Goal: Information Seeking & Learning: Find specific page/section

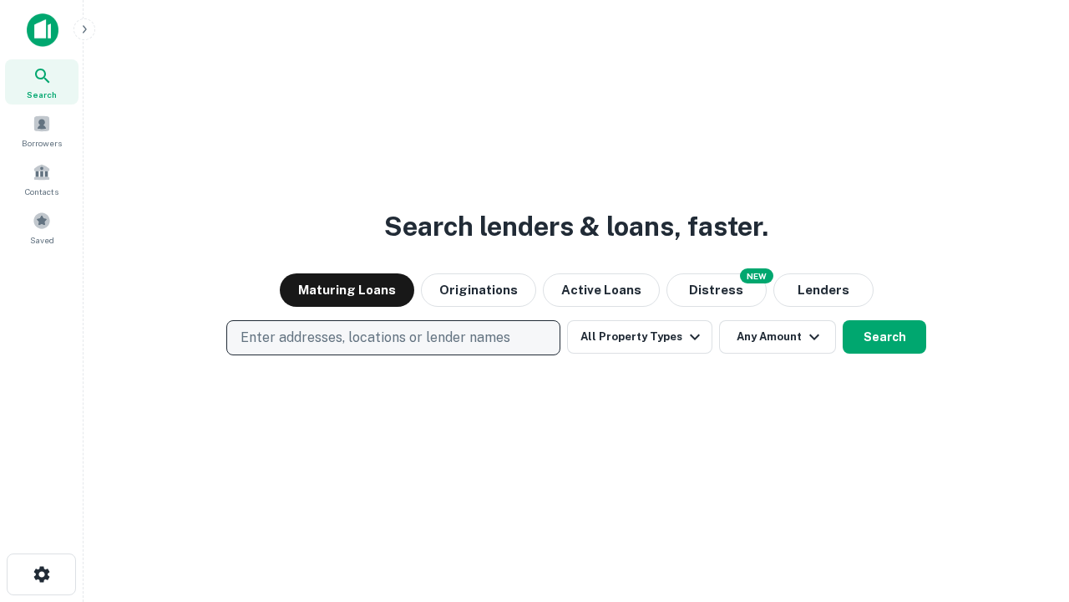
click at [393, 338] on p "Enter addresses, locations or lender names" at bounding box center [376, 337] width 270 height 20
type input "**********"
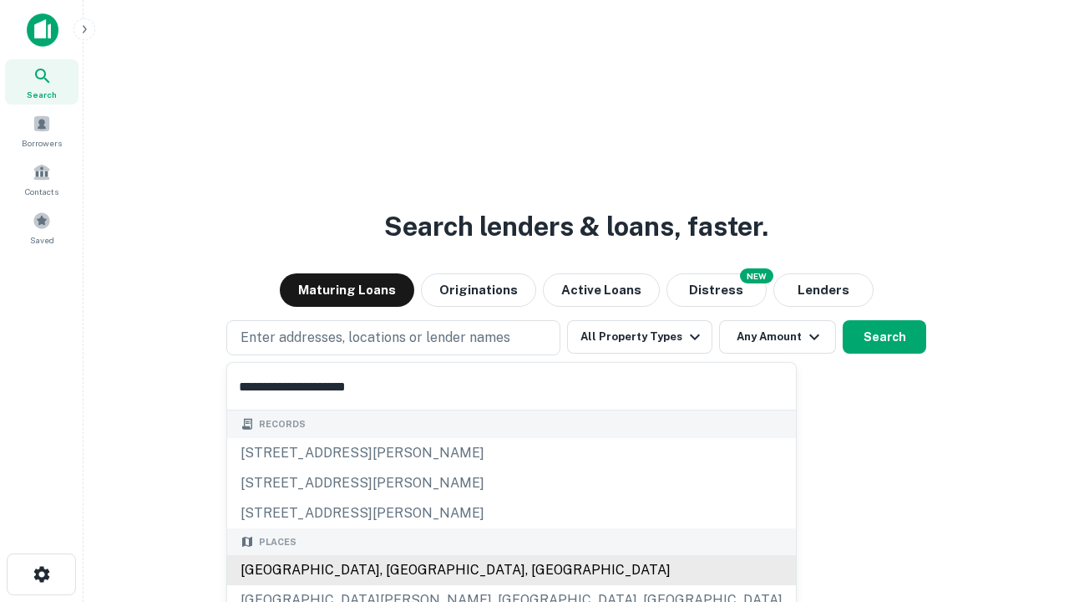
click at [399, 570] on div "[GEOGRAPHIC_DATA], [GEOGRAPHIC_DATA], [GEOGRAPHIC_DATA]" at bounding box center [511, 570] width 569 height 30
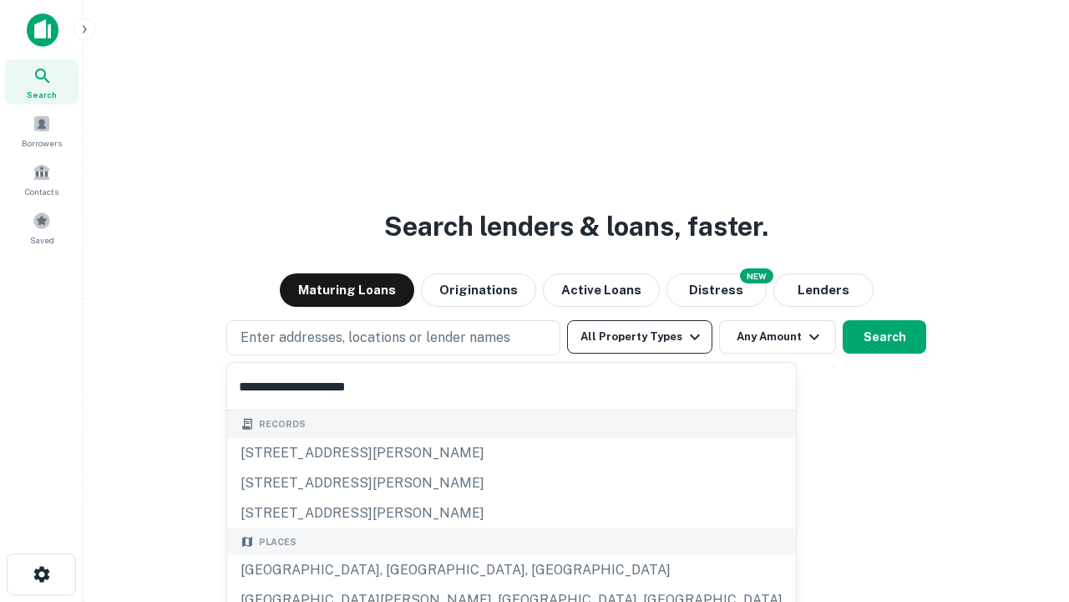
click at [640, 337] on button "All Property Types" at bounding box center [639, 336] width 145 height 33
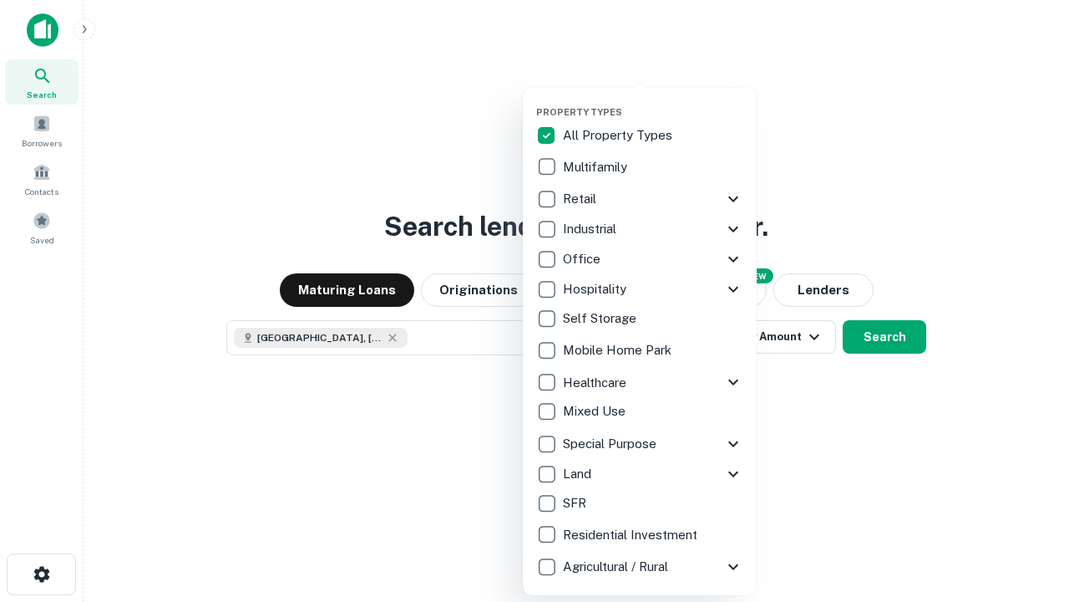
click at [653, 101] on button "button" at bounding box center [653, 101] width 234 height 1
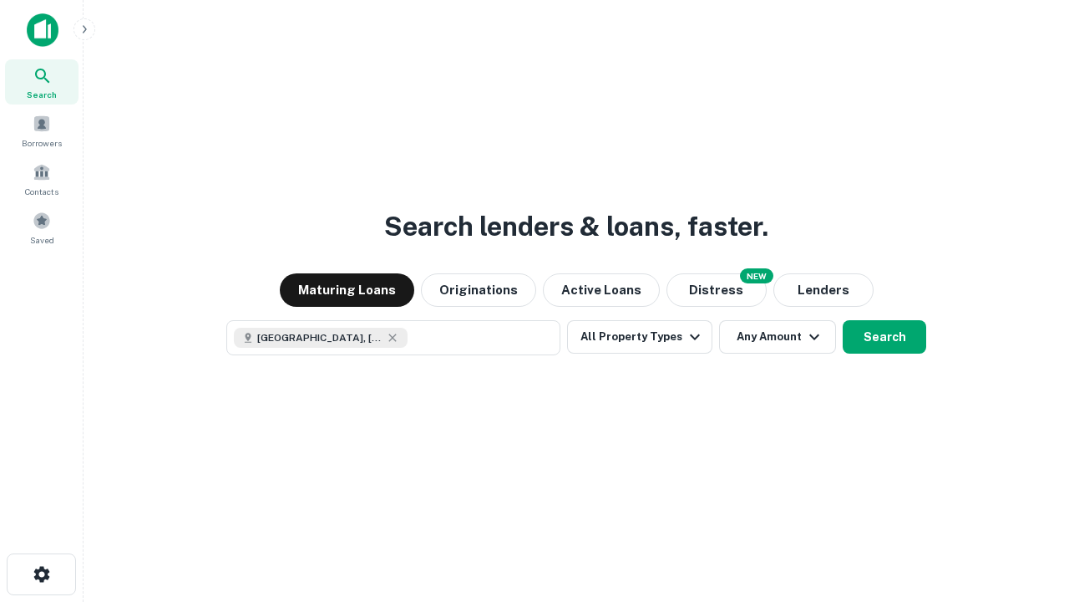
scroll to position [27, 0]
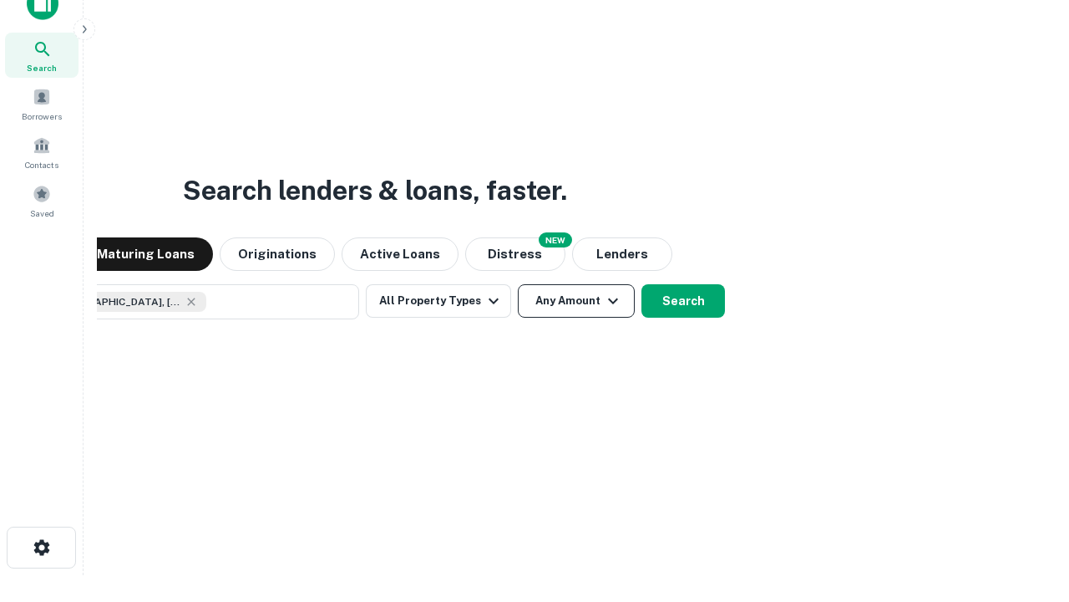
click at [518, 284] on button "Any Amount" at bounding box center [576, 300] width 117 height 33
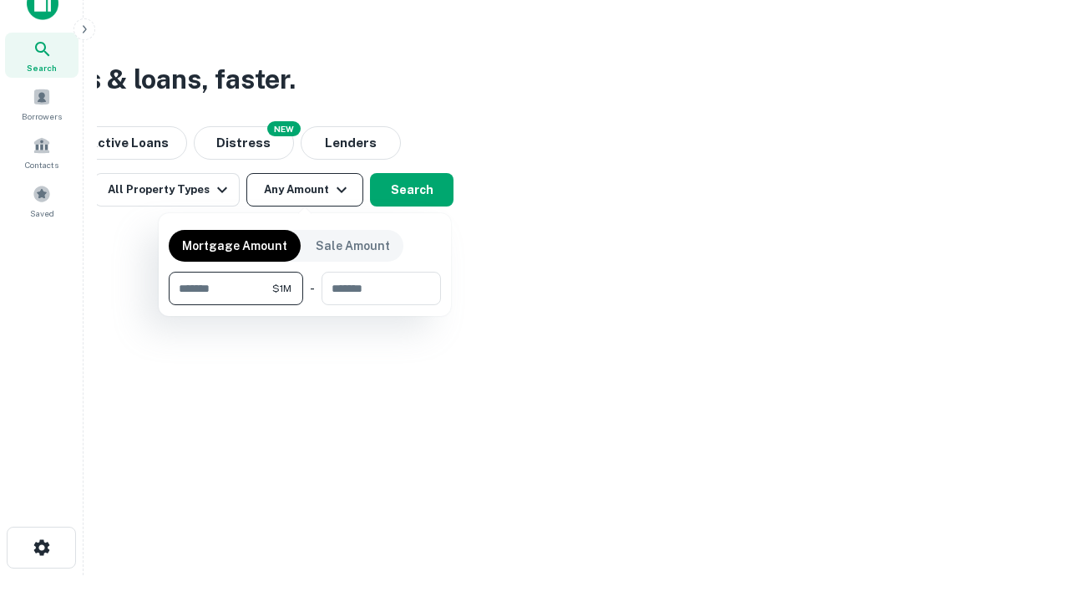
type input "*******"
click at [305, 305] on button "button" at bounding box center [305, 305] width 272 height 1
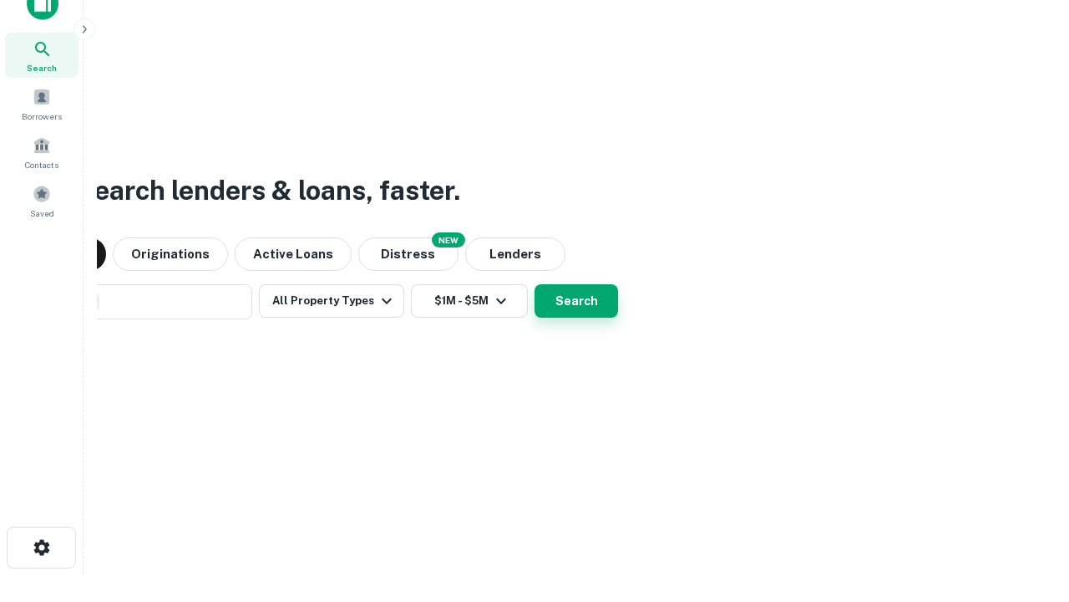
click at [535, 284] on button "Search" at bounding box center [577, 300] width 84 height 33
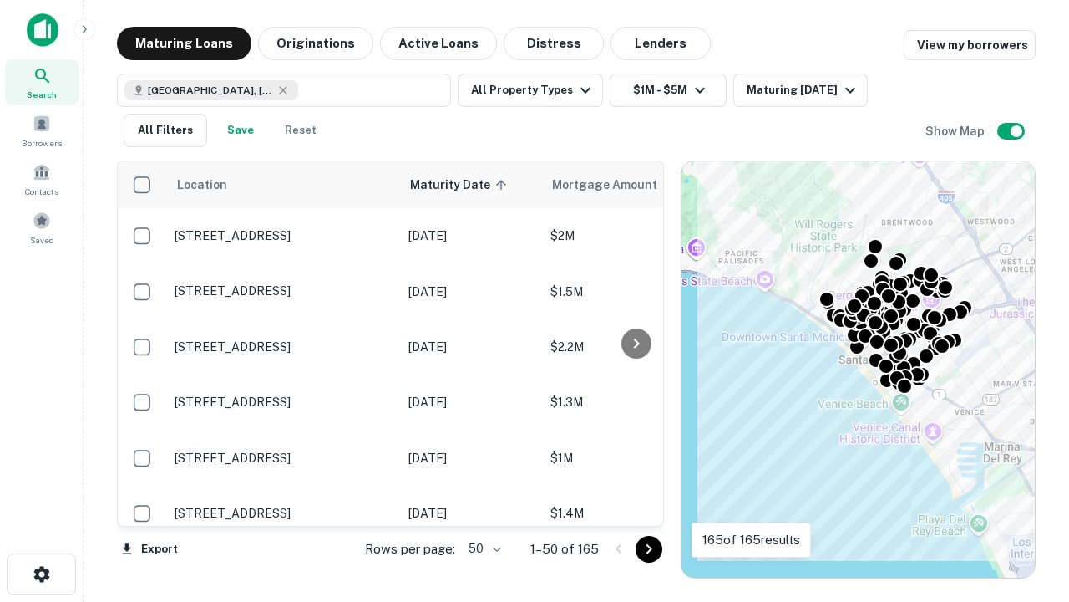
click at [482, 548] on body "Search Borrowers Contacts Saved Maturing Loans Originations Active Loans Distre…" at bounding box center [534, 301] width 1069 height 602
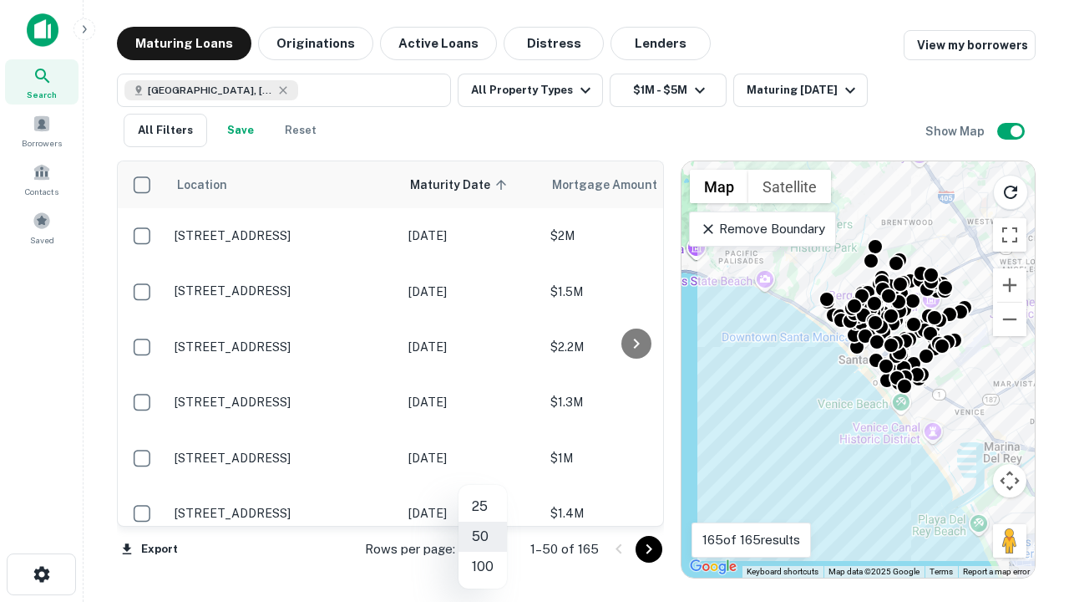
click at [483, 506] on li "25" at bounding box center [483, 506] width 48 height 30
click at [648, 548] on icon "Go to next page" at bounding box center [649, 549] width 20 height 20
